Goal: Check status

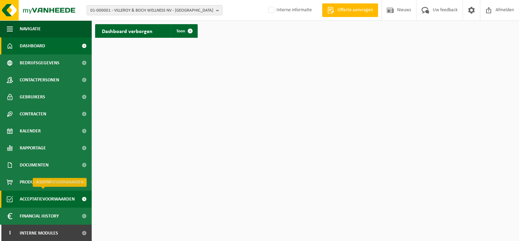
scroll to position [1, 0]
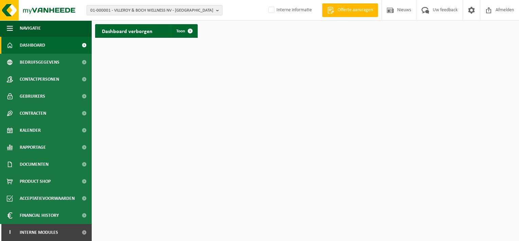
click at [174, 8] on span "01-000001 - VILLEROY & BOCH WELLNESS NV - [GEOGRAPHIC_DATA]" at bounding box center [151, 10] width 123 height 10
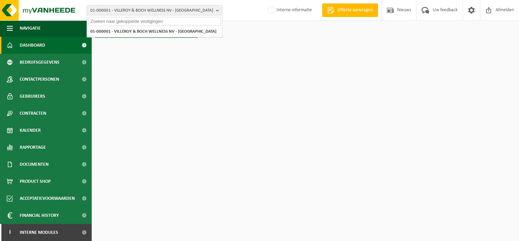
click at [151, 21] on input "text" at bounding box center [154, 21] width 132 height 8
paste input "10-914549"
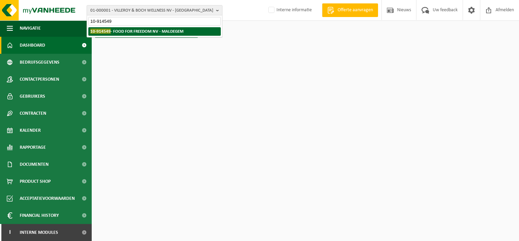
type input "10-914549"
click at [141, 31] on strong "10-914549 - FOOD FOR FREEDOM NV - [GEOGRAPHIC_DATA]" at bounding box center [136, 31] width 93 height 5
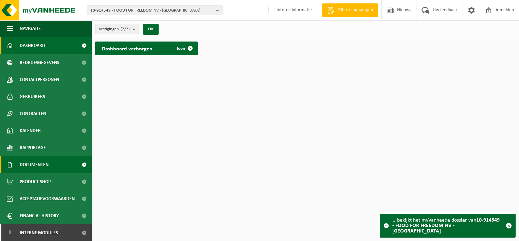
scroll to position [1, 0]
click at [78, 163] on span at bounding box center [83, 164] width 15 height 17
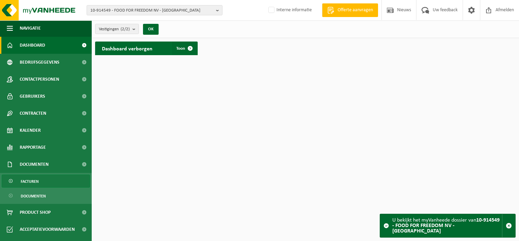
click at [34, 181] on span "Facturen" at bounding box center [30, 181] width 18 height 13
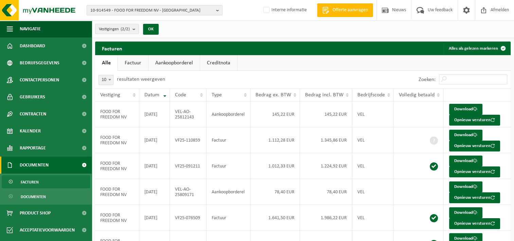
click at [227, 30] on div "Vestigingen (2/2) Alles selecteren Alles deselecteren FOOD FOR FREEDOM NV - MAL…" at bounding box center [303, 29] width 422 height 18
